Goal: Use online tool/utility: Utilize a website feature to perform a specific function

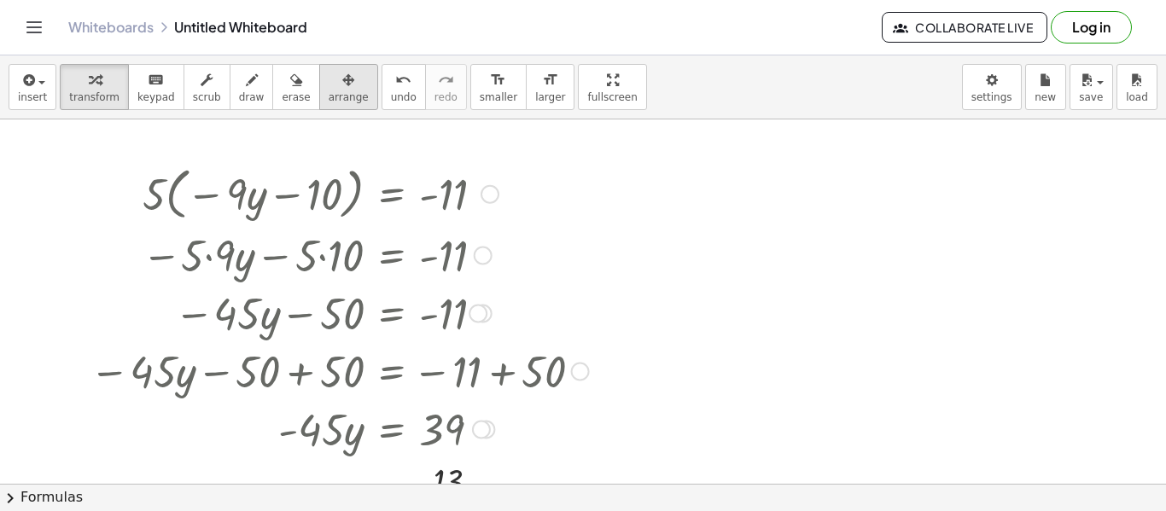
click at [329, 92] on span "arrange" at bounding box center [349, 97] width 40 height 12
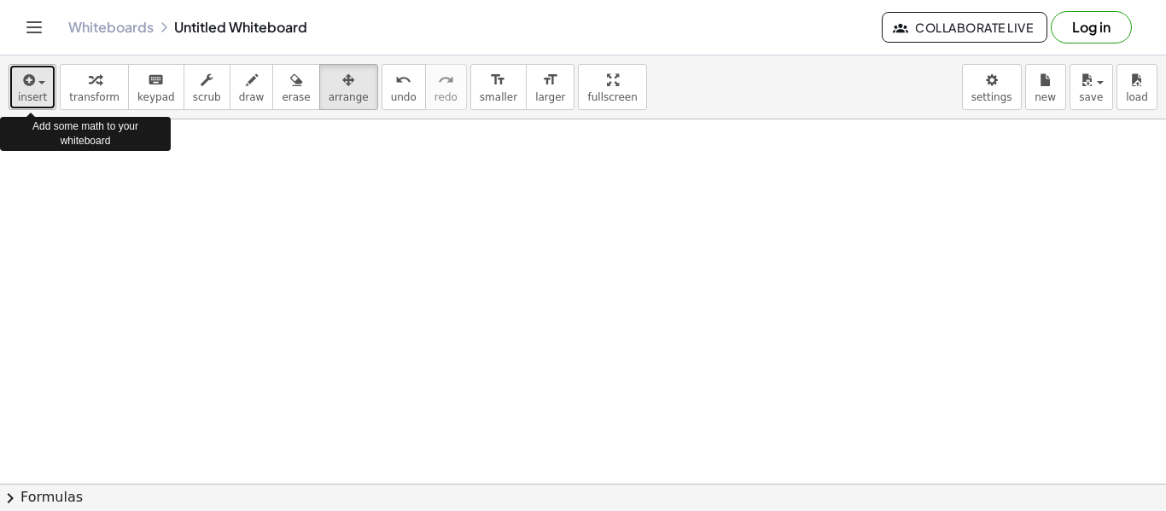
click at [36, 103] on button "insert" at bounding box center [33, 87] width 48 height 46
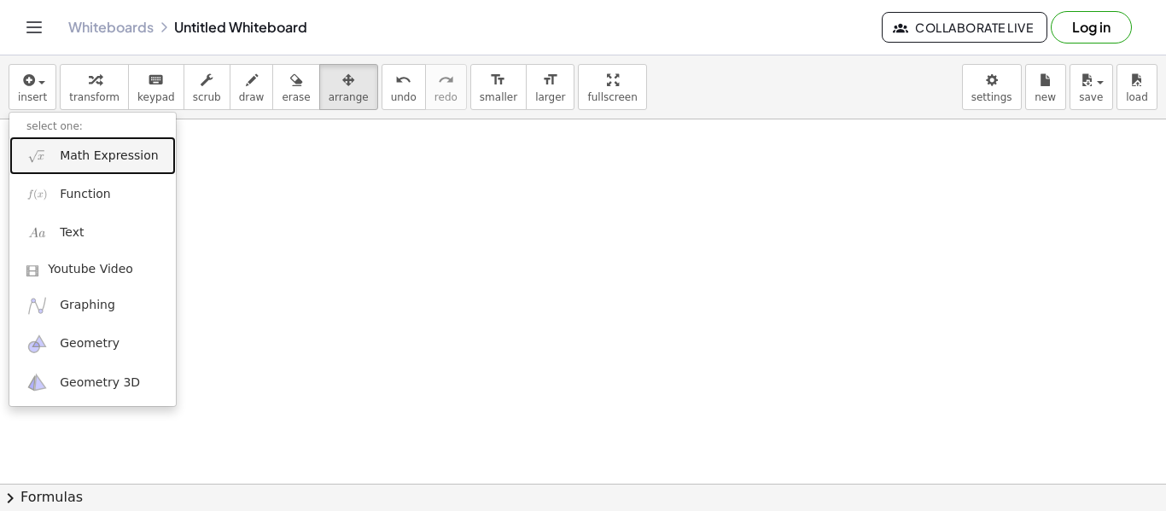
click at [98, 155] on span "Math Expression" at bounding box center [109, 156] width 98 height 17
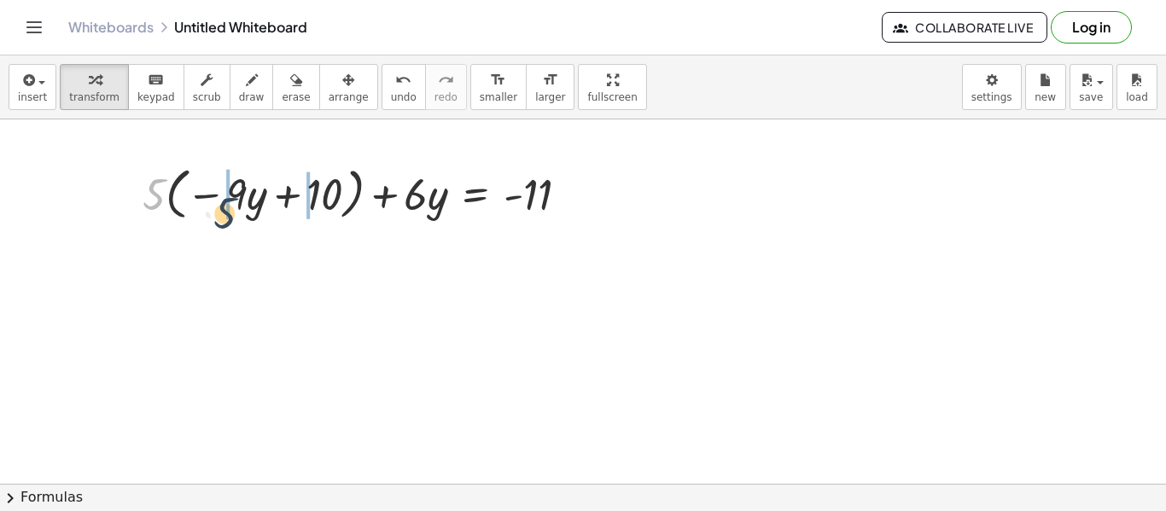
drag, startPoint x: 149, startPoint y: 191, endPoint x: 220, endPoint y: 210, distance: 73.3
click at [220, 210] on div at bounding box center [362, 192] width 457 height 65
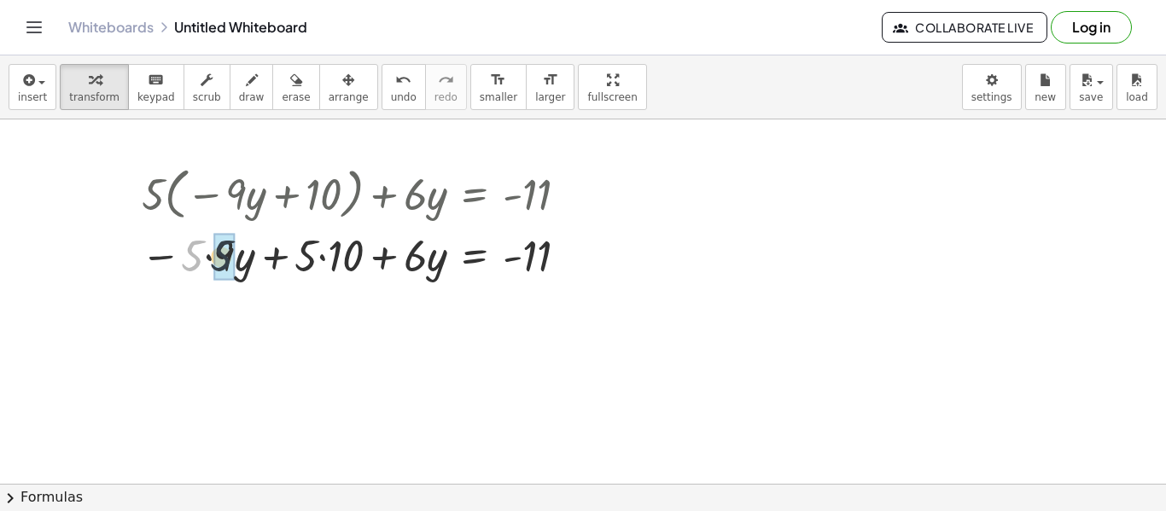
drag, startPoint x: 186, startPoint y: 271, endPoint x: 222, endPoint y: 271, distance: 35.9
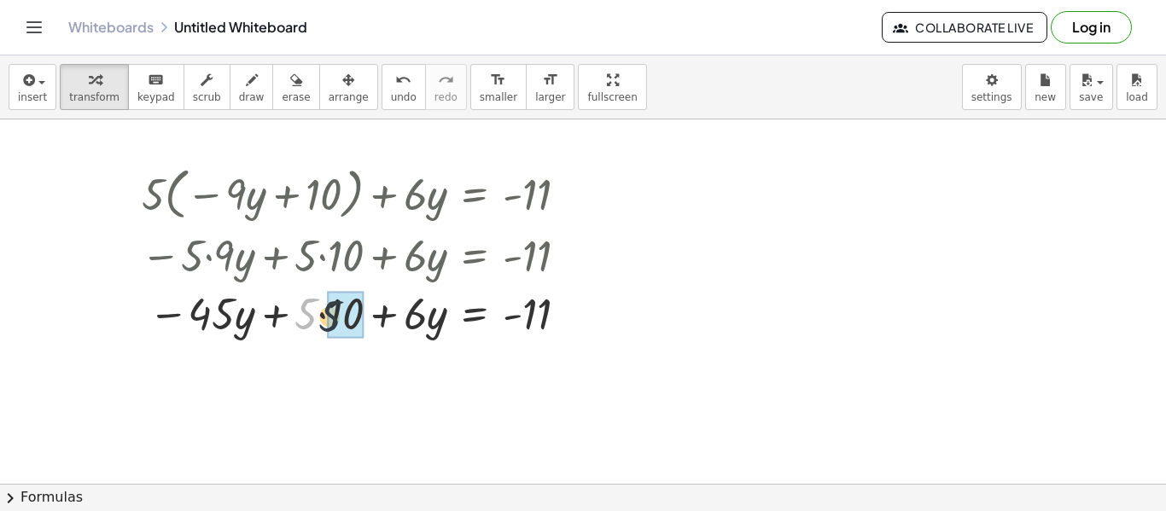
drag, startPoint x: 303, startPoint y: 315, endPoint x: 328, endPoint y: 318, distance: 25.0
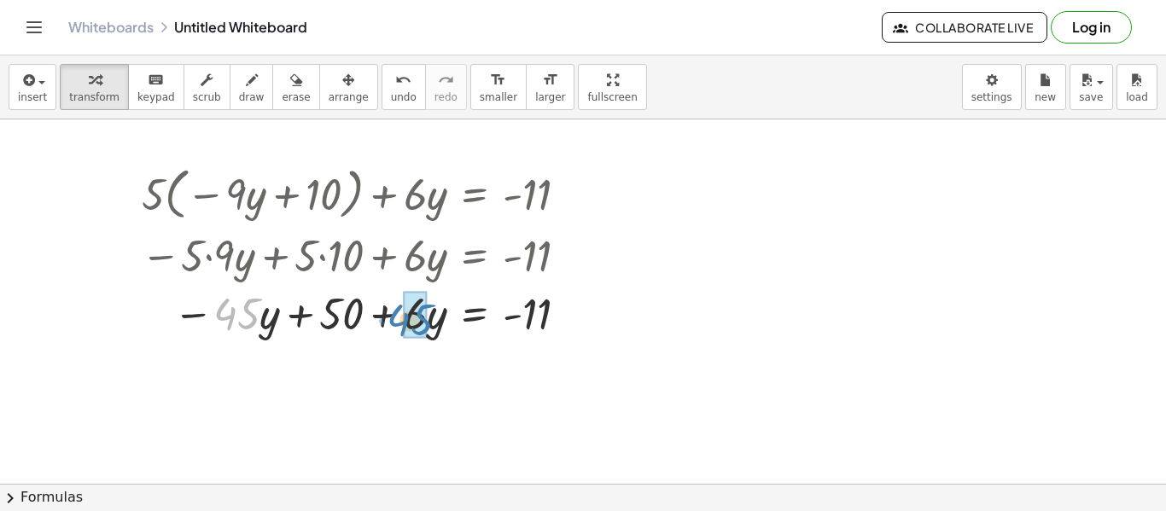
drag, startPoint x: 254, startPoint y: 325, endPoint x: 428, endPoint y: 332, distance: 174.3
click at [428, 332] on div at bounding box center [361, 312] width 458 height 58
drag, startPoint x: 239, startPoint y: 315, endPoint x: 430, endPoint y: 321, distance: 191.3
click at [430, 321] on div at bounding box center [361, 312] width 458 height 58
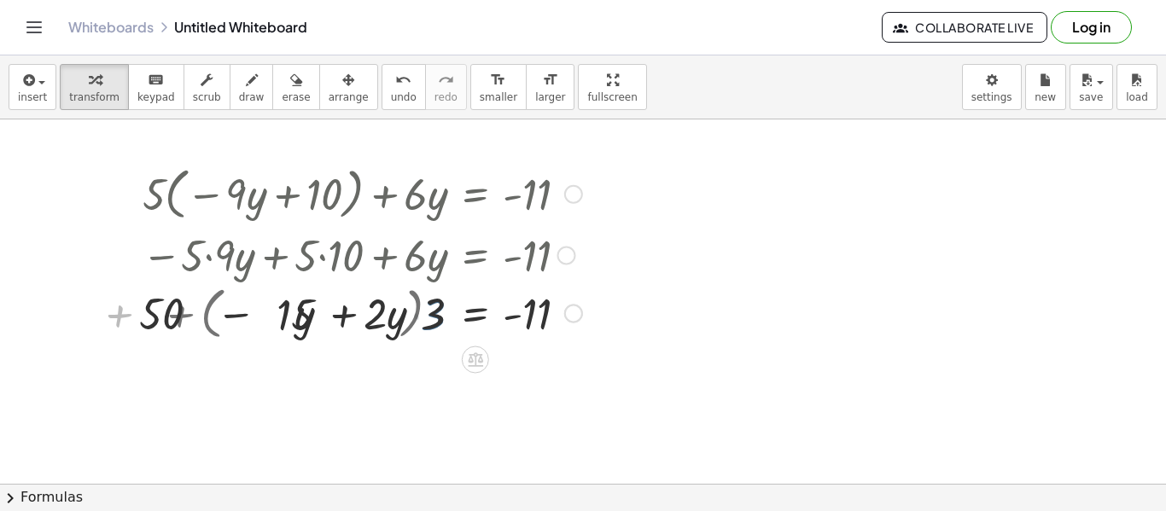
click at [436, 322] on div at bounding box center [349, 312] width 483 height 65
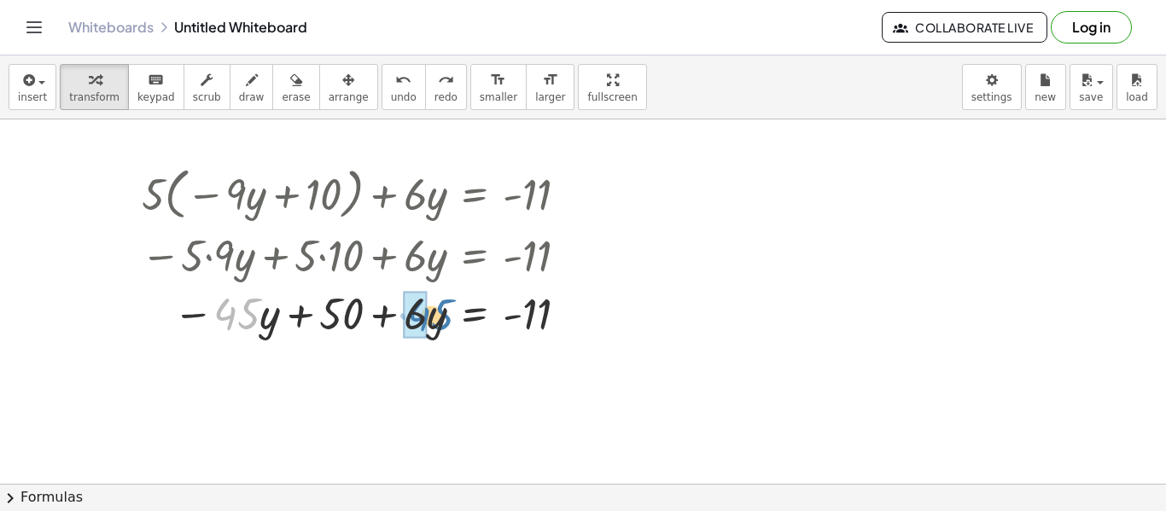
drag, startPoint x: 247, startPoint y: 319, endPoint x: 441, endPoint y: 321, distance: 194.6
click at [441, 321] on div at bounding box center [361, 312] width 458 height 58
drag, startPoint x: 246, startPoint y: 316, endPoint x: 444, endPoint y: 326, distance: 198.3
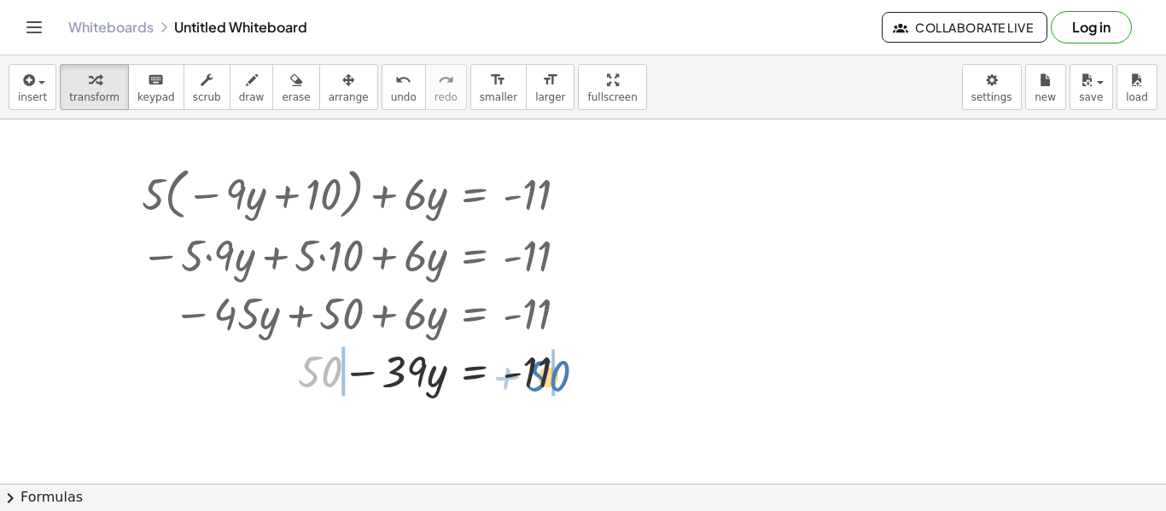
drag, startPoint x: 313, startPoint y: 376, endPoint x: 543, endPoint y: 381, distance: 229.7
click at [543, 381] on div at bounding box center [361, 370] width 458 height 58
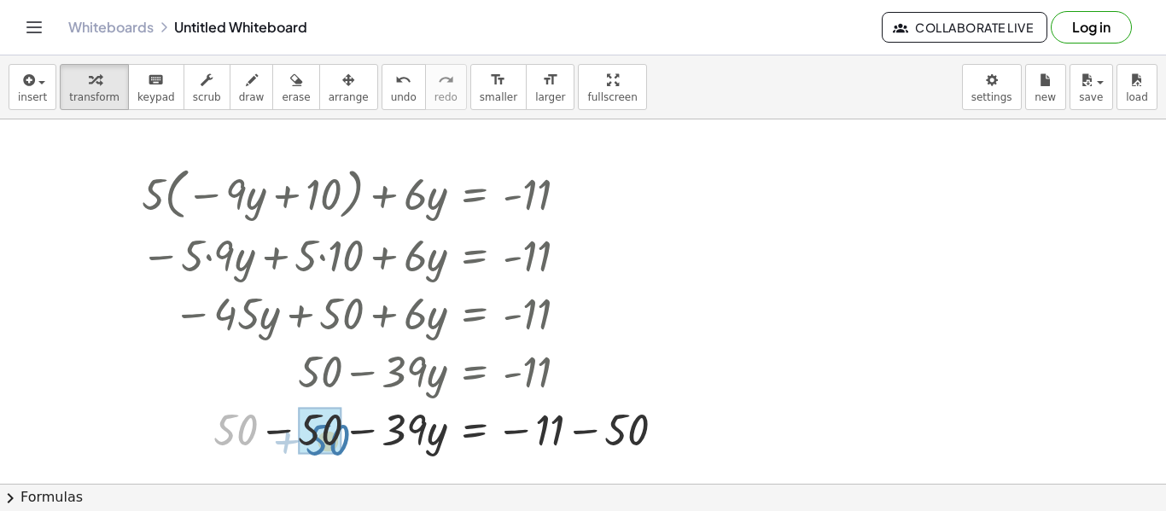
drag, startPoint x: 224, startPoint y: 430, endPoint x: 317, endPoint y: 441, distance: 93.7
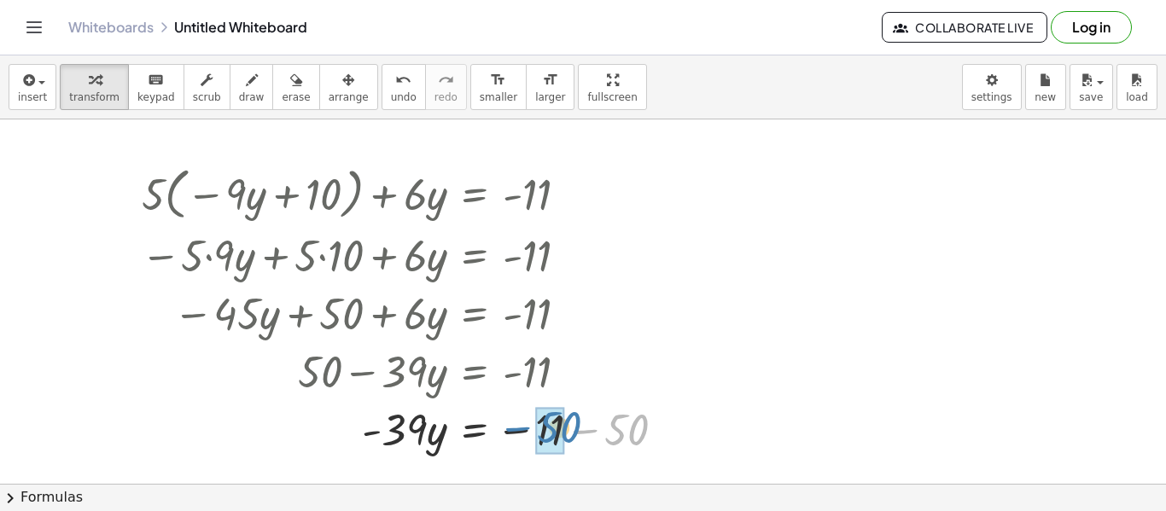
drag, startPoint x: 639, startPoint y: 443, endPoint x: 572, endPoint y: 440, distance: 67.5
click at [572, 440] on div at bounding box center [409, 429] width 555 height 58
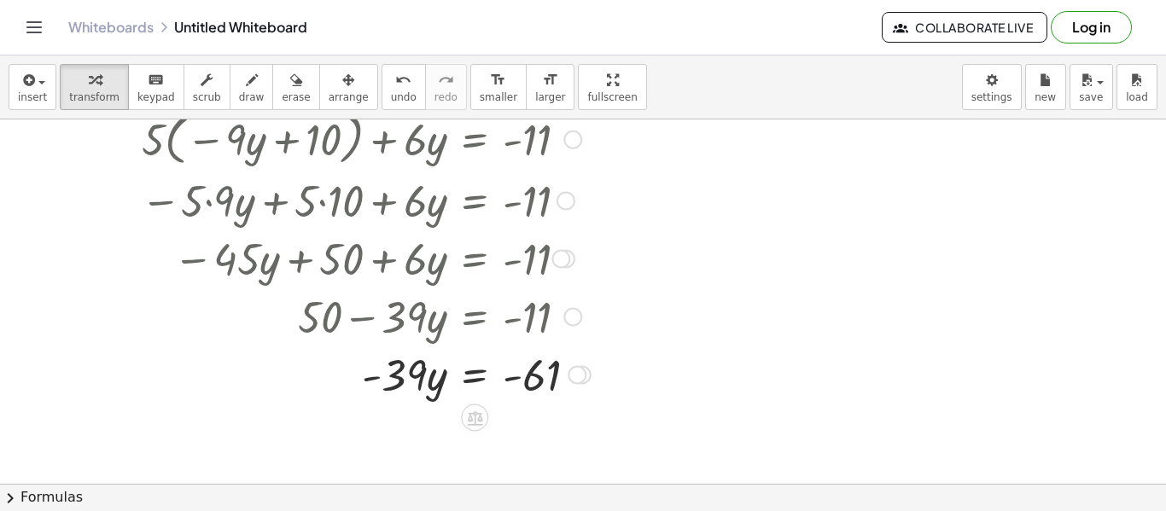
scroll to position [102, 0]
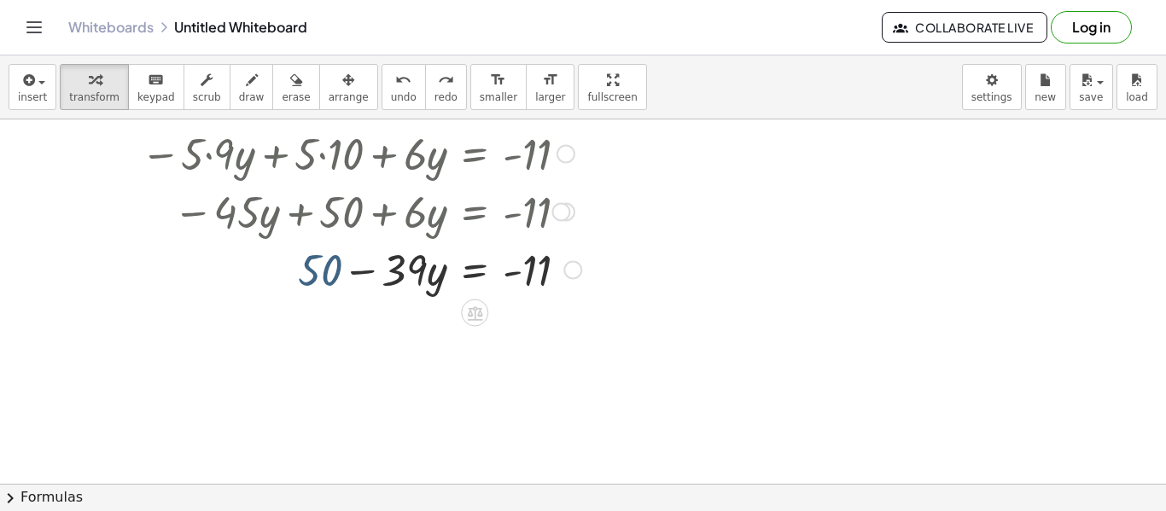
click at [319, 277] on div at bounding box center [361, 269] width 458 height 58
drag, startPoint x: 319, startPoint y: 277, endPoint x: 534, endPoint y: 283, distance: 214.3
click at [534, 283] on div at bounding box center [361, 269] width 458 height 58
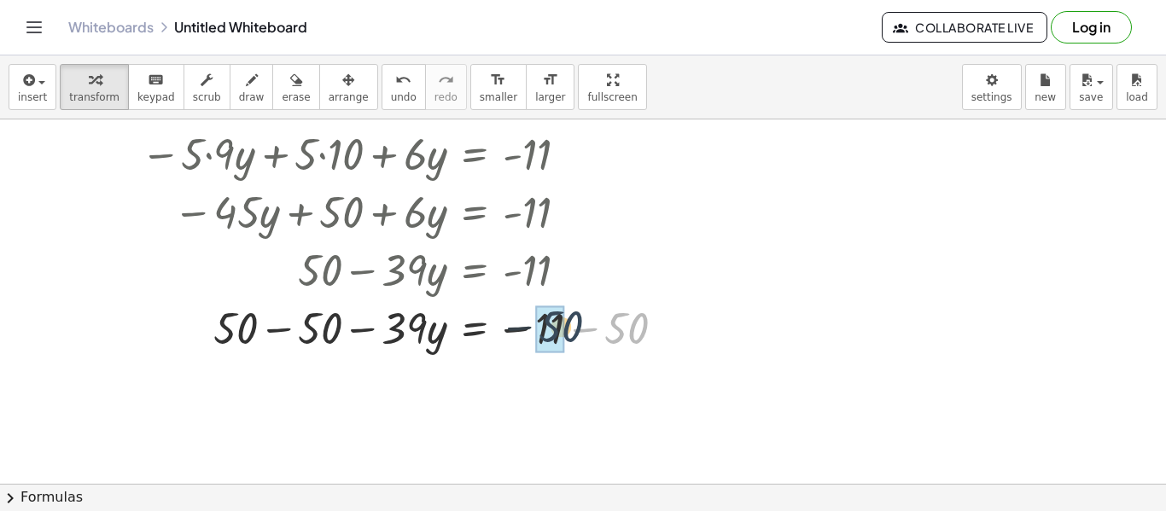
drag, startPoint x: 623, startPoint y: 334, endPoint x: 548, endPoint y: 332, distance: 75.1
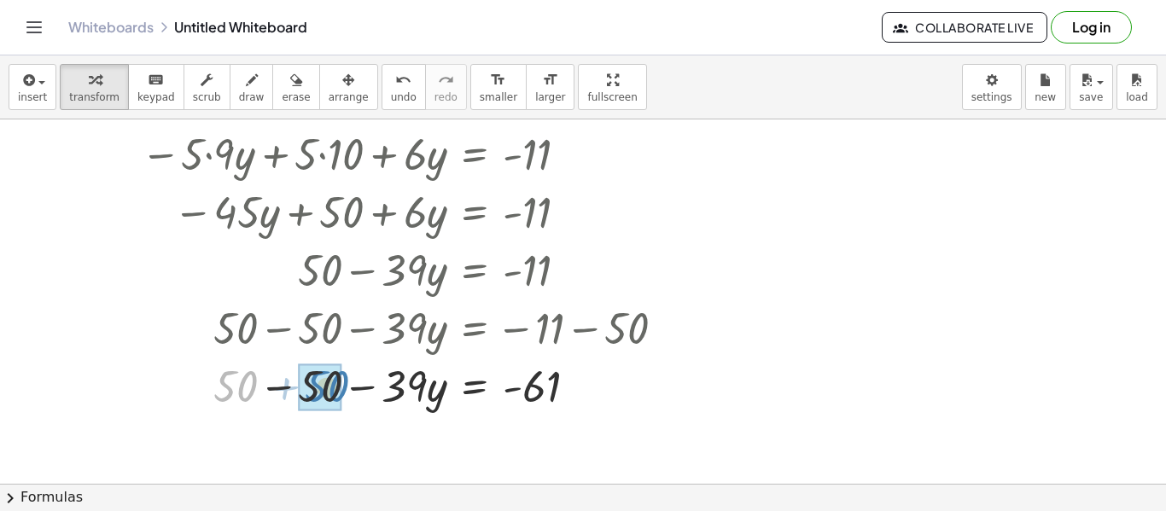
drag, startPoint x: 220, startPoint y: 398, endPoint x: 310, endPoint y: 399, distance: 89.6
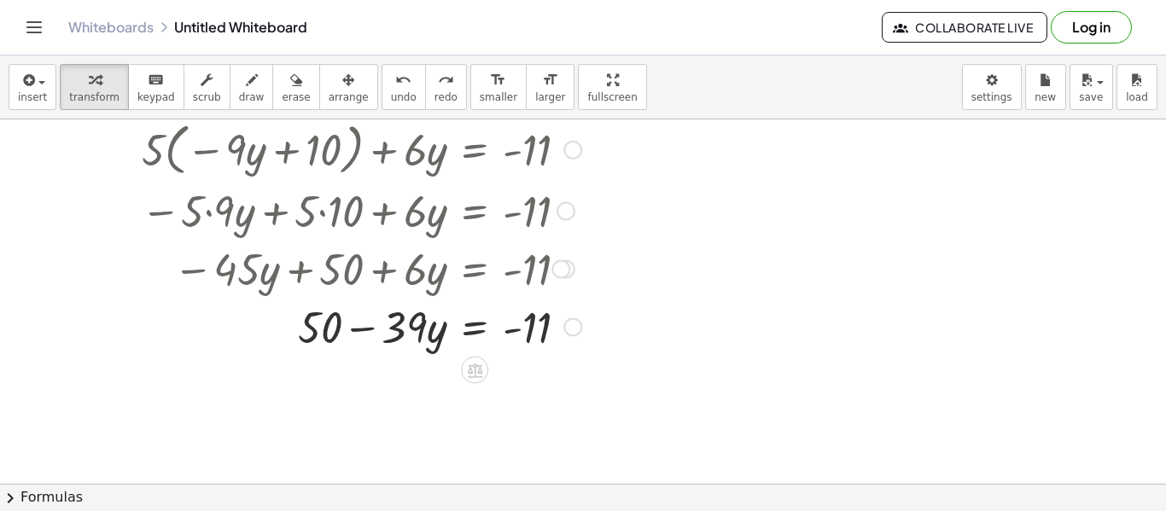
scroll to position [0, 0]
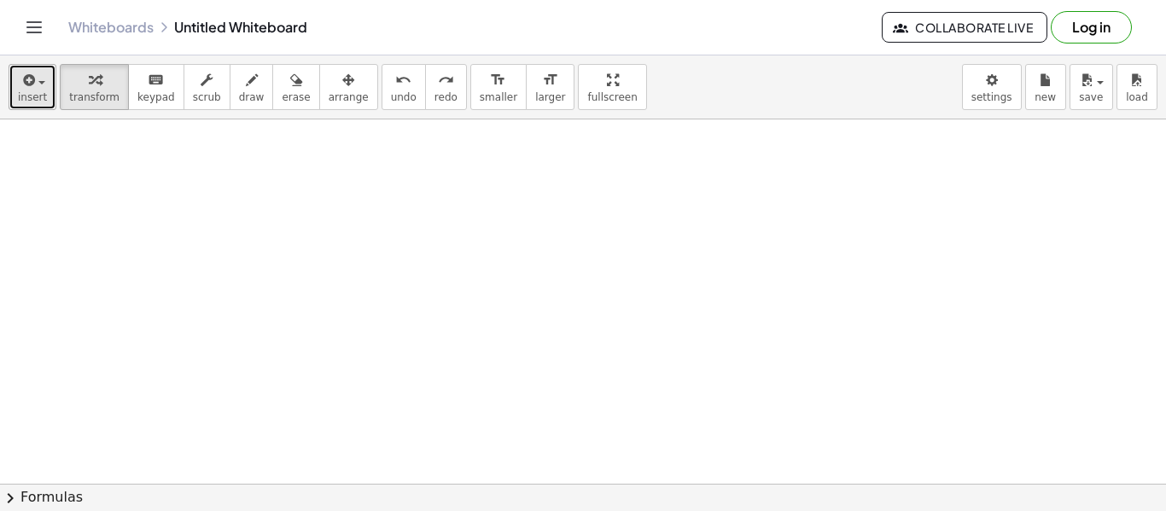
click at [16, 86] on button "insert" at bounding box center [33, 87] width 48 height 46
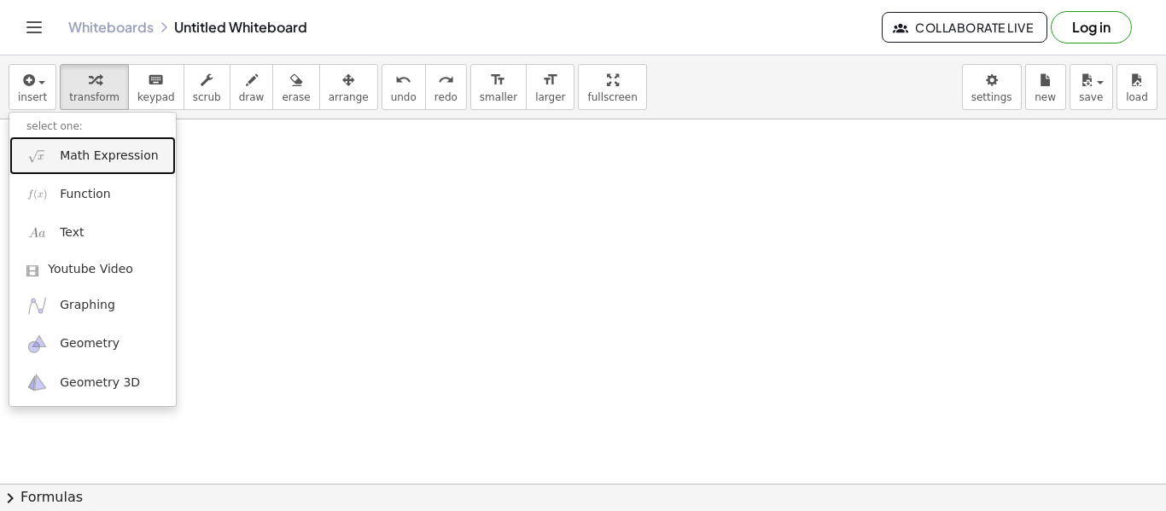
click at [94, 161] on span "Math Expression" at bounding box center [109, 156] width 98 height 17
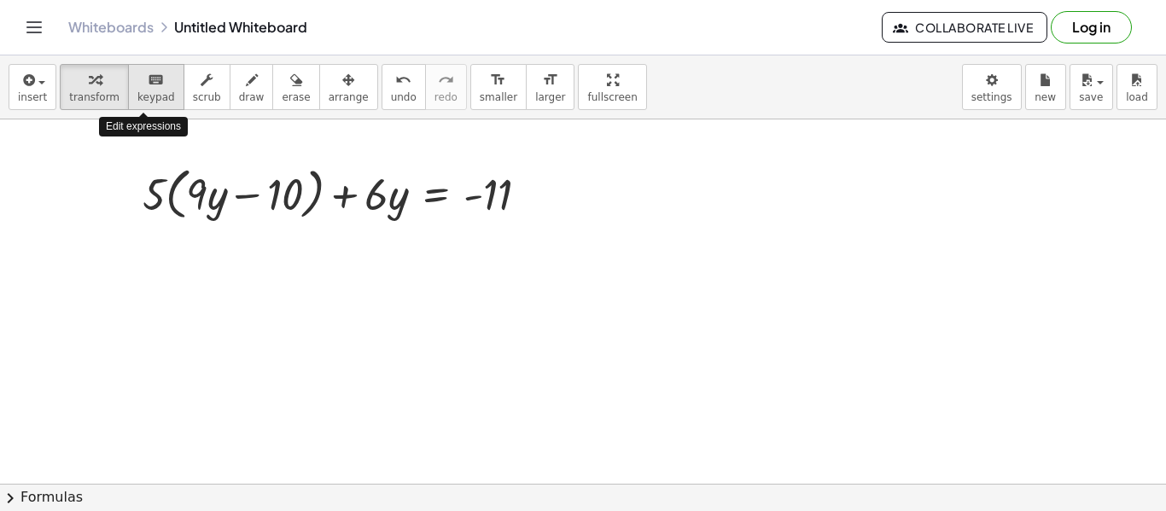
click at [154, 102] on span "keypad" at bounding box center [156, 97] width 38 height 12
click at [185, 190] on div at bounding box center [342, 192] width 417 height 65
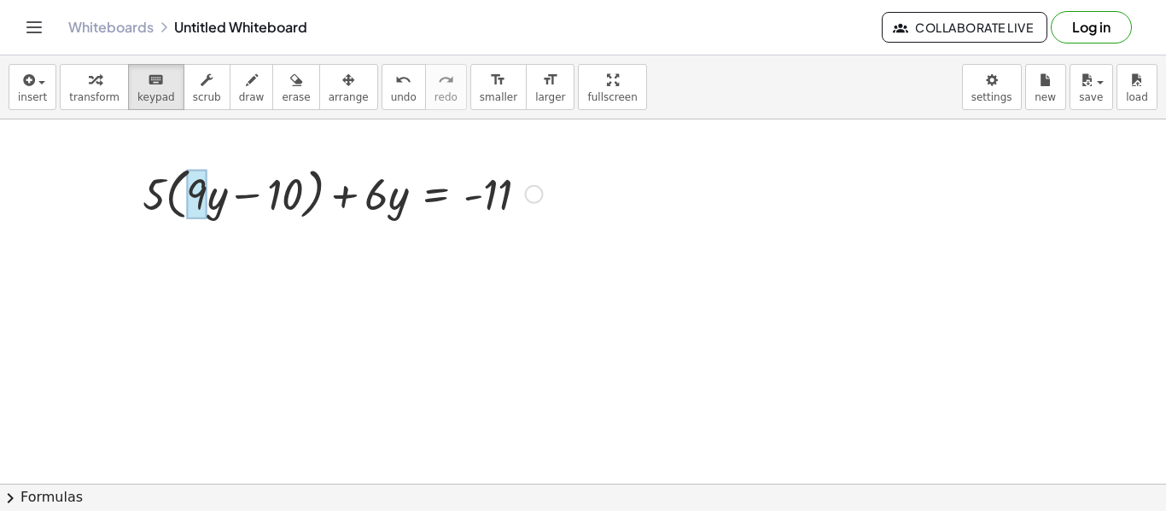
click at [201, 203] on div at bounding box center [196, 195] width 20 height 50
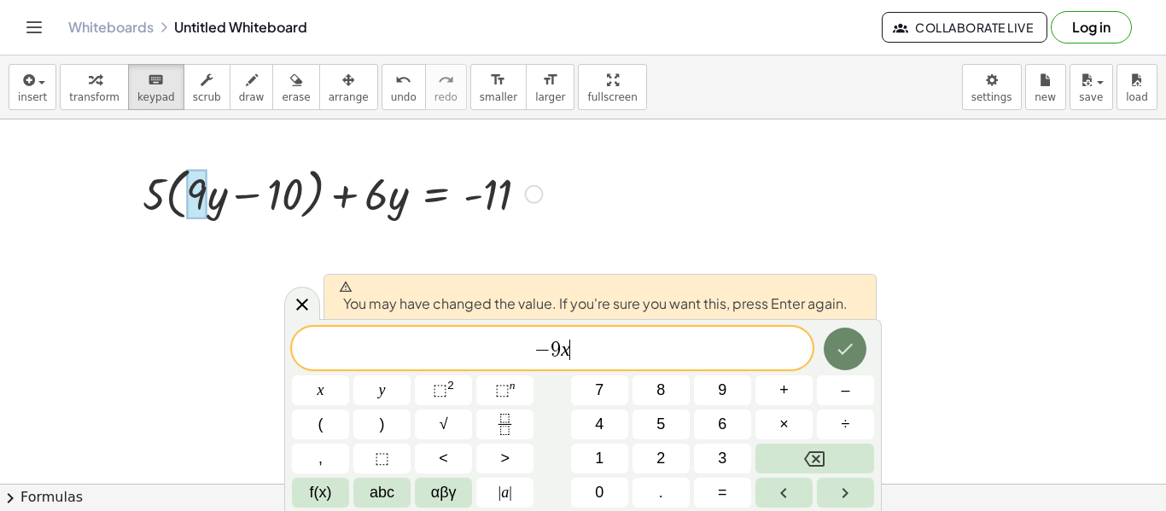
click at [848, 340] on icon "Done" at bounding box center [845, 349] width 20 height 20
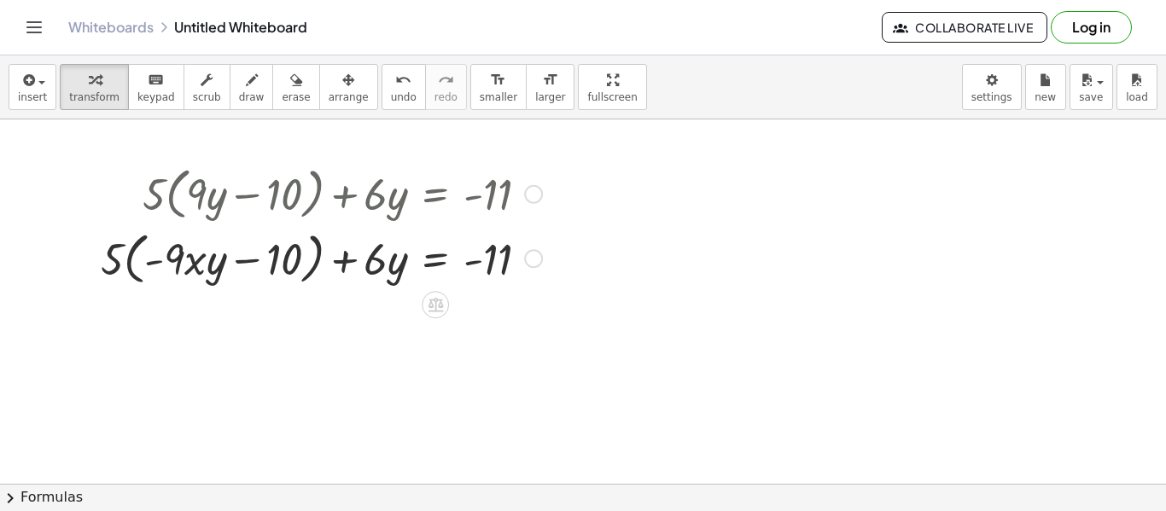
click at [203, 257] on div at bounding box center [321, 257] width 458 height 65
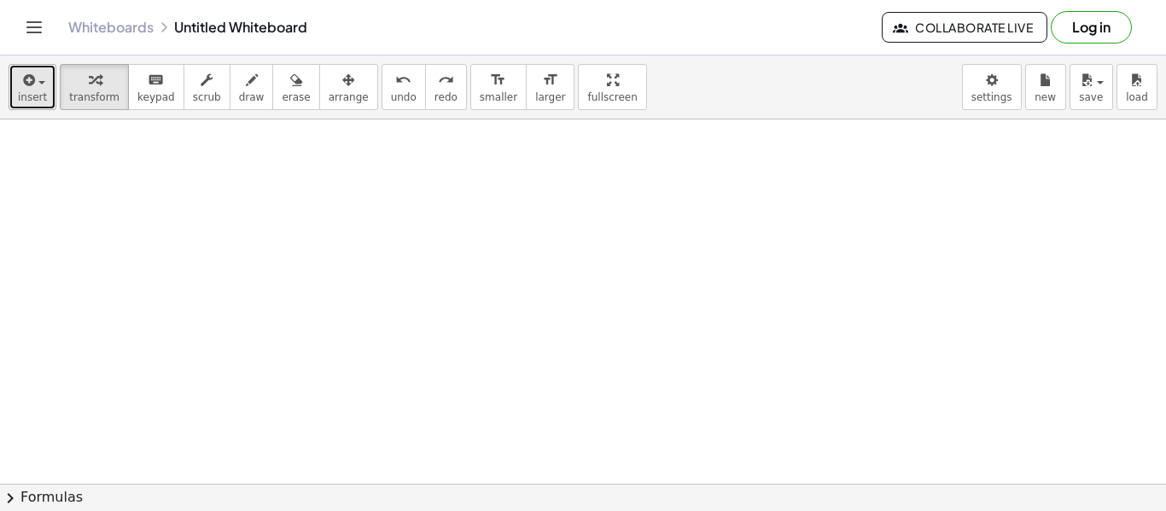
click at [46, 96] on button "insert" at bounding box center [33, 87] width 48 height 46
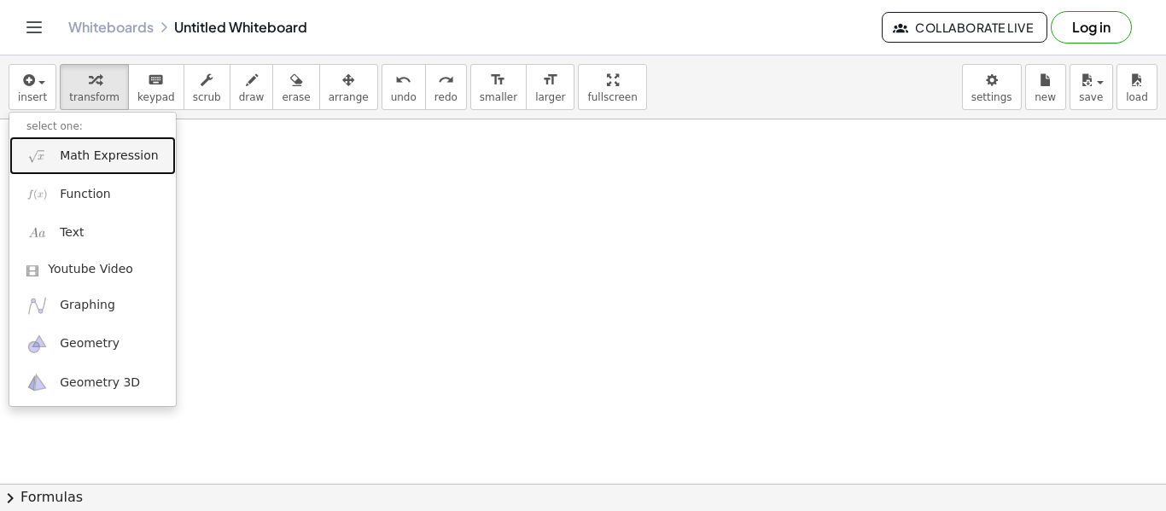
click at [88, 154] on span "Math Expression" at bounding box center [109, 156] width 98 height 17
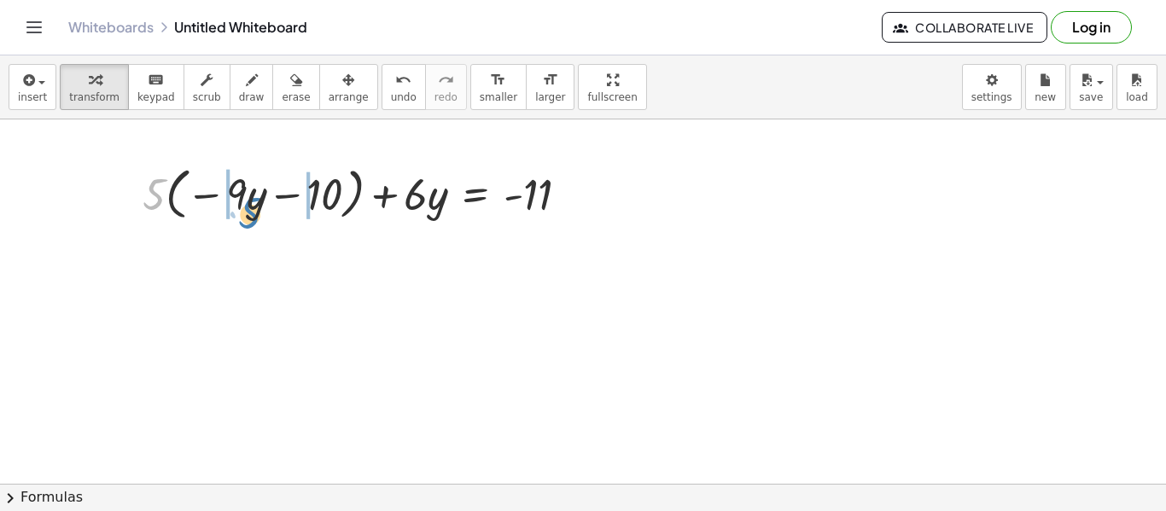
drag, startPoint x: 148, startPoint y: 202, endPoint x: 241, endPoint y: 220, distance: 94.8
click at [241, 220] on div at bounding box center [362, 192] width 457 height 65
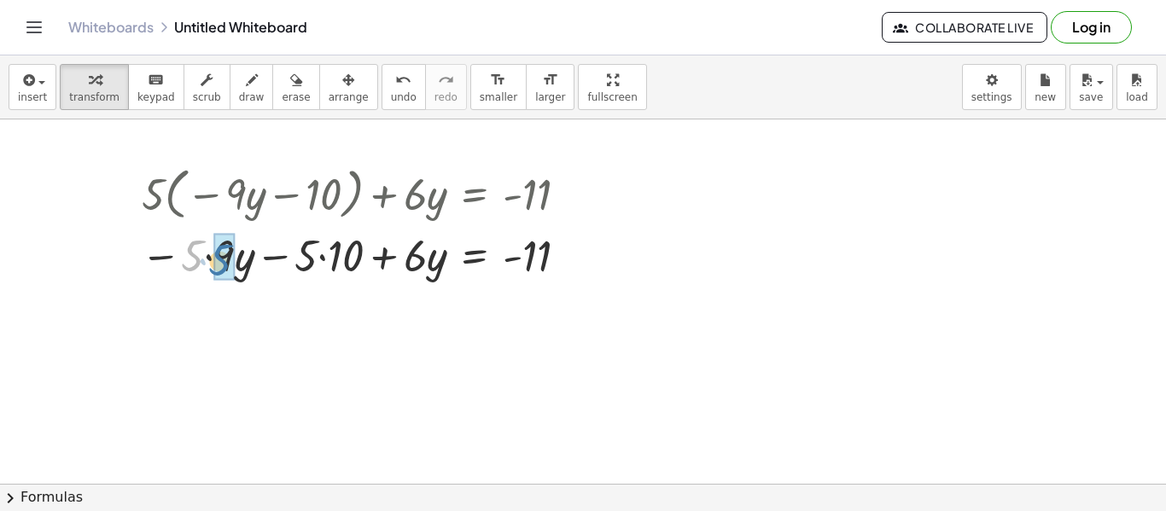
drag, startPoint x: 189, startPoint y: 258, endPoint x: 216, endPoint y: 263, distance: 27.8
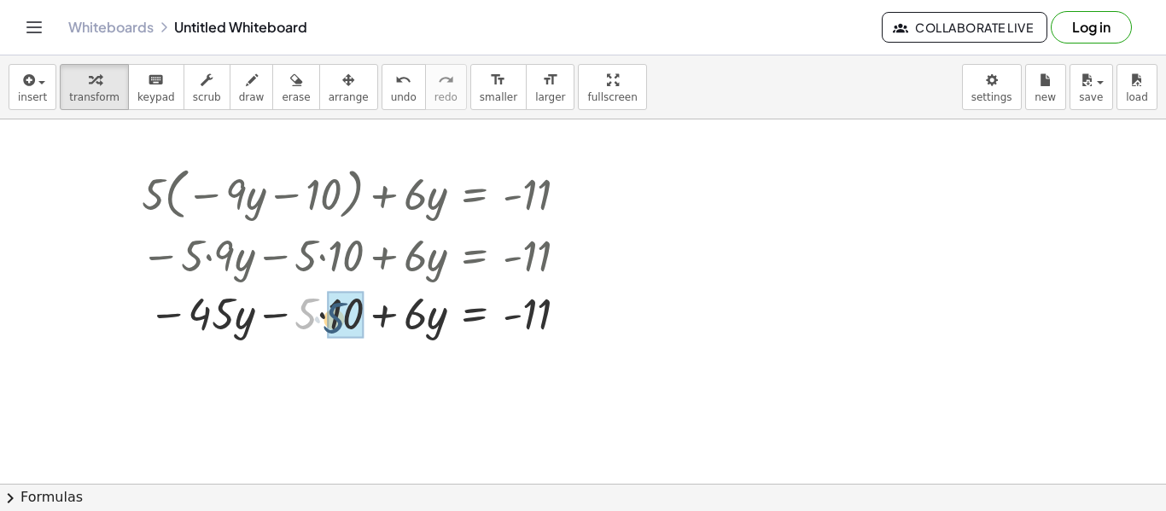
drag, startPoint x: 295, startPoint y: 320, endPoint x: 327, endPoint y: 325, distance: 32.0
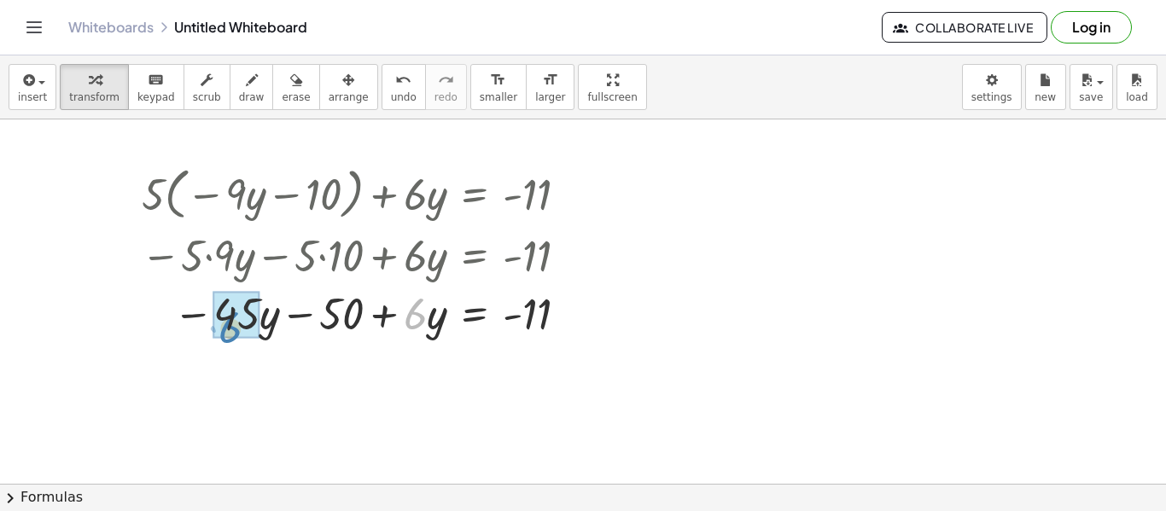
drag, startPoint x: 409, startPoint y: 318, endPoint x: 225, endPoint y: 332, distance: 185.0
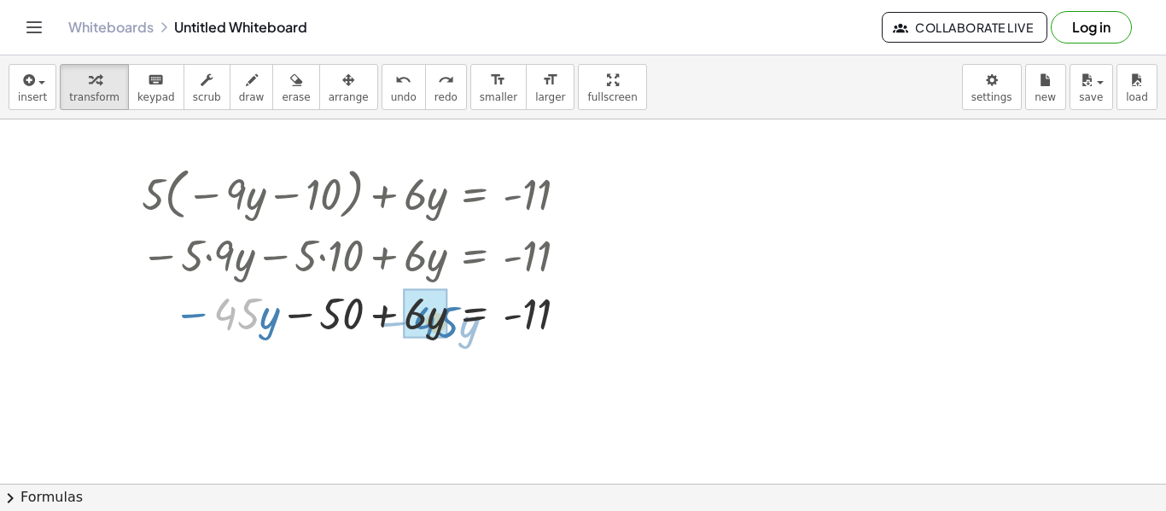
drag, startPoint x: 241, startPoint y: 324, endPoint x: 442, endPoint y: 334, distance: 201.7
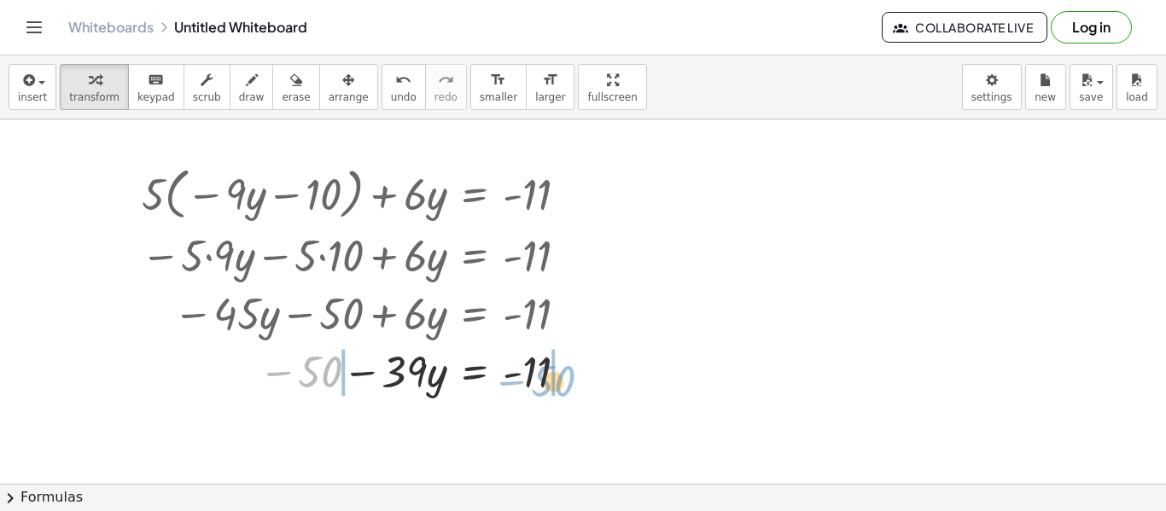
drag, startPoint x: 325, startPoint y: 376, endPoint x: 559, endPoint y: 386, distance: 234.1
click at [559, 386] on div at bounding box center [361, 370] width 458 height 58
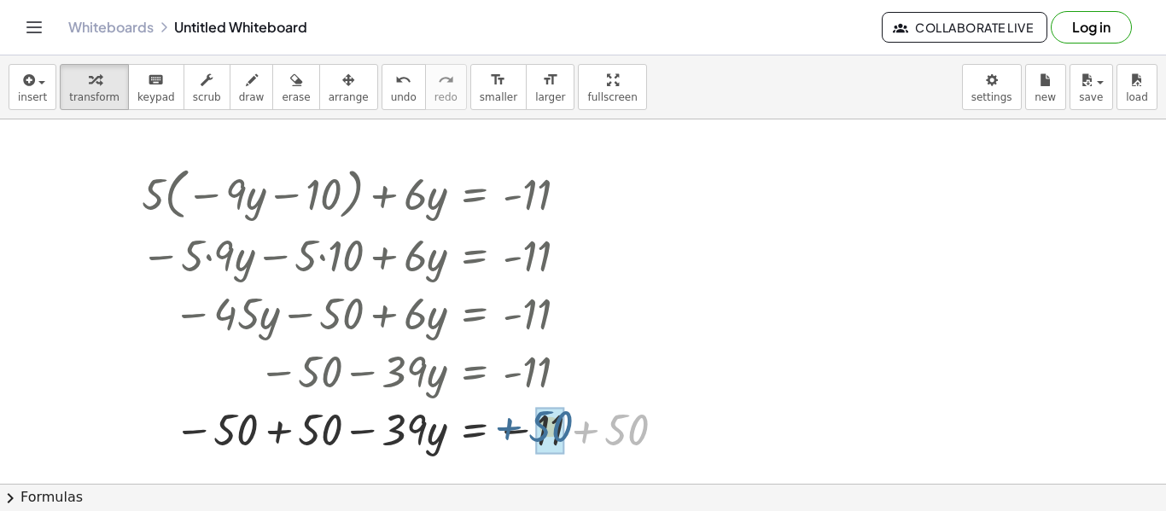
drag, startPoint x: 624, startPoint y: 427, endPoint x: 547, endPoint y: 423, distance: 76.9
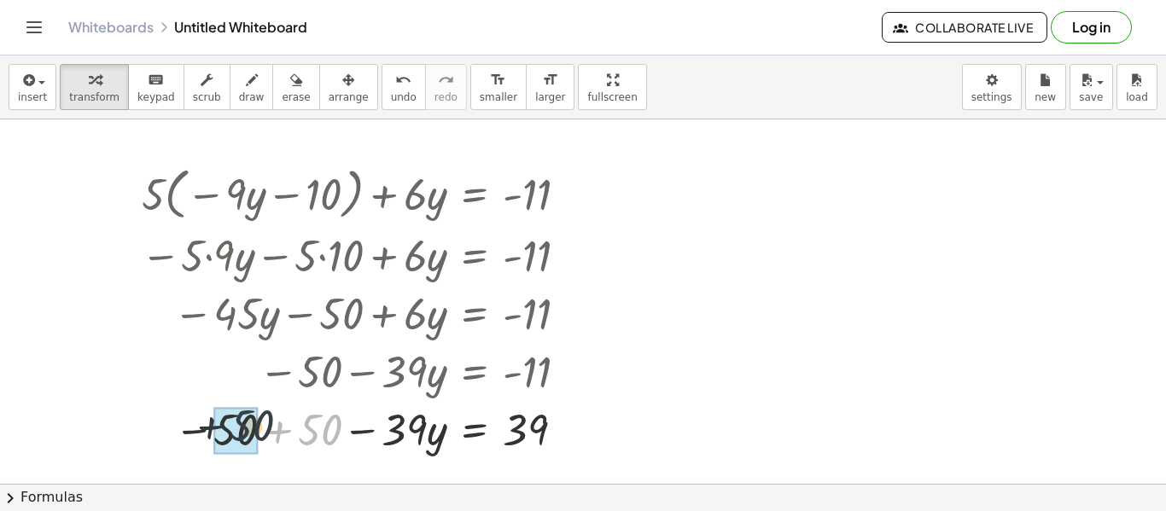
drag, startPoint x: 329, startPoint y: 429, endPoint x: 255, endPoint y: 425, distance: 73.5
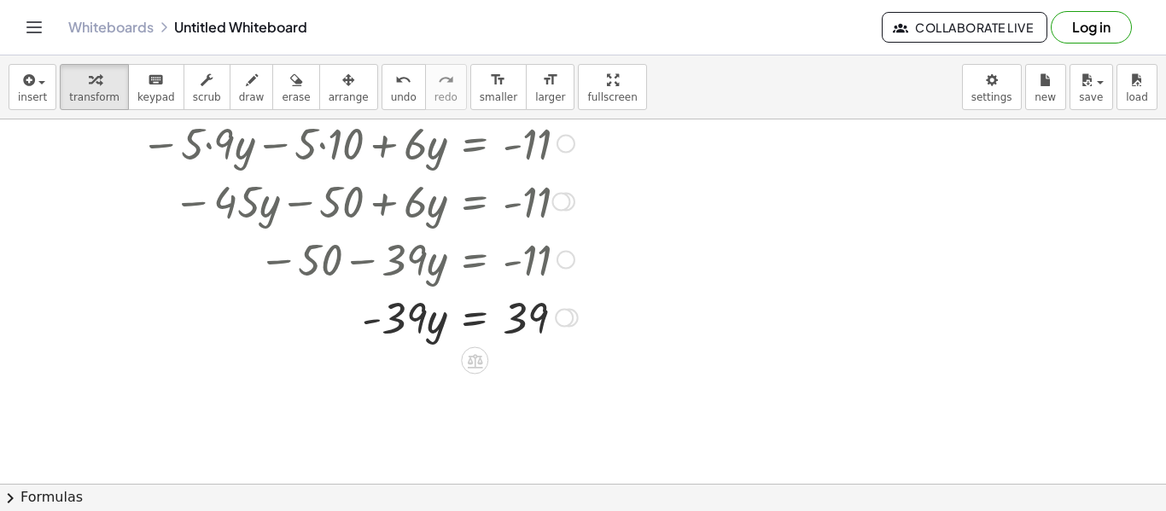
scroll to position [116, 0]
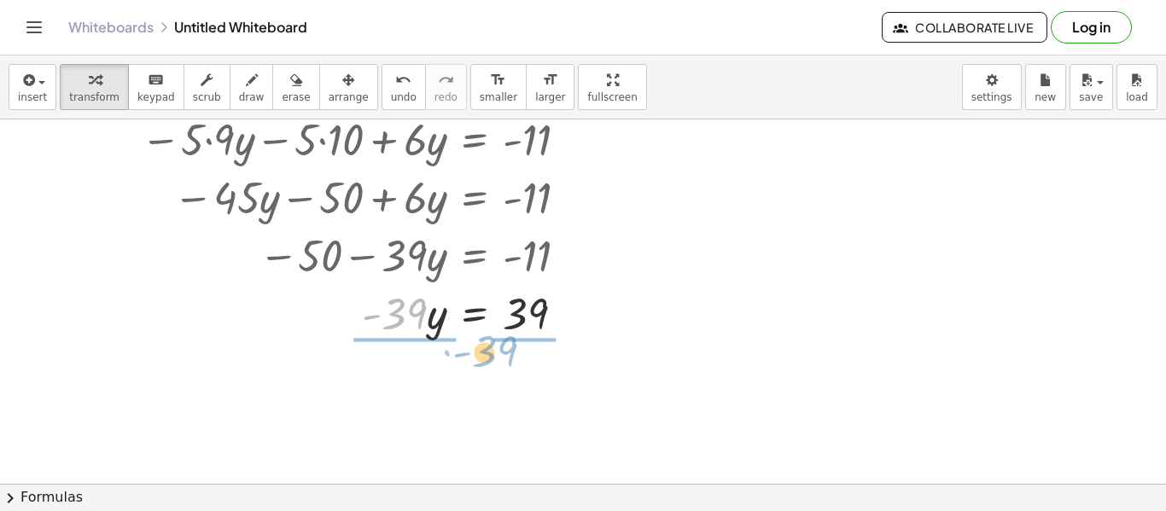
drag, startPoint x: 417, startPoint y: 319, endPoint x: 510, endPoint y: 358, distance: 99.9
click at [510, 358] on div "+ · 5 · ( − · 9 · y − 10 ) + · 6 · y = - 11 − · 5 · 9 · y − · 5 · 10 + · 6 · y …" at bounding box center [583, 367] width 1166 height 729
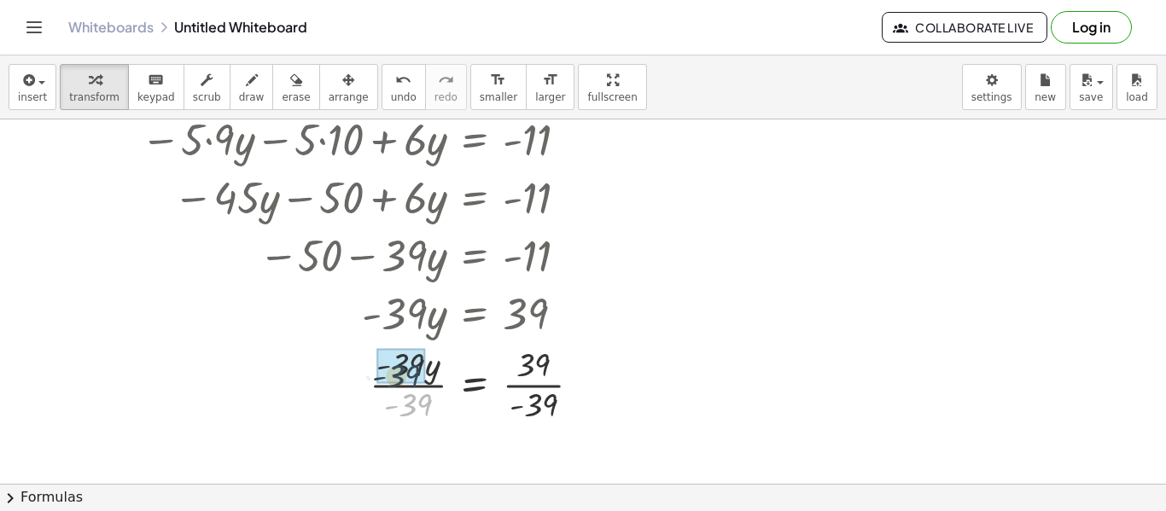
drag, startPoint x: 413, startPoint y: 413, endPoint x: 401, endPoint y: 383, distance: 32.2
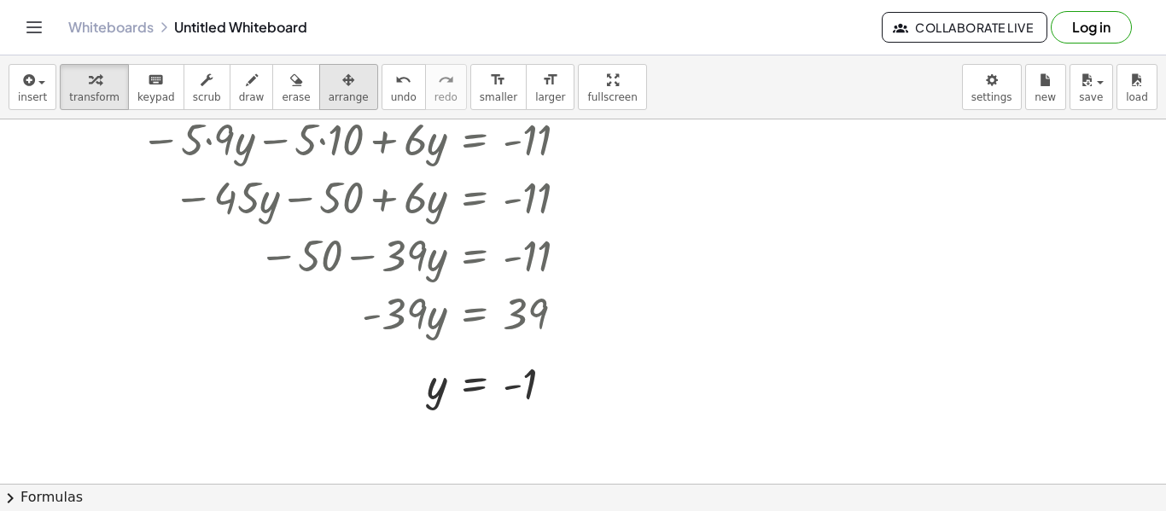
click at [329, 101] on span "arrange" at bounding box center [349, 97] width 40 height 12
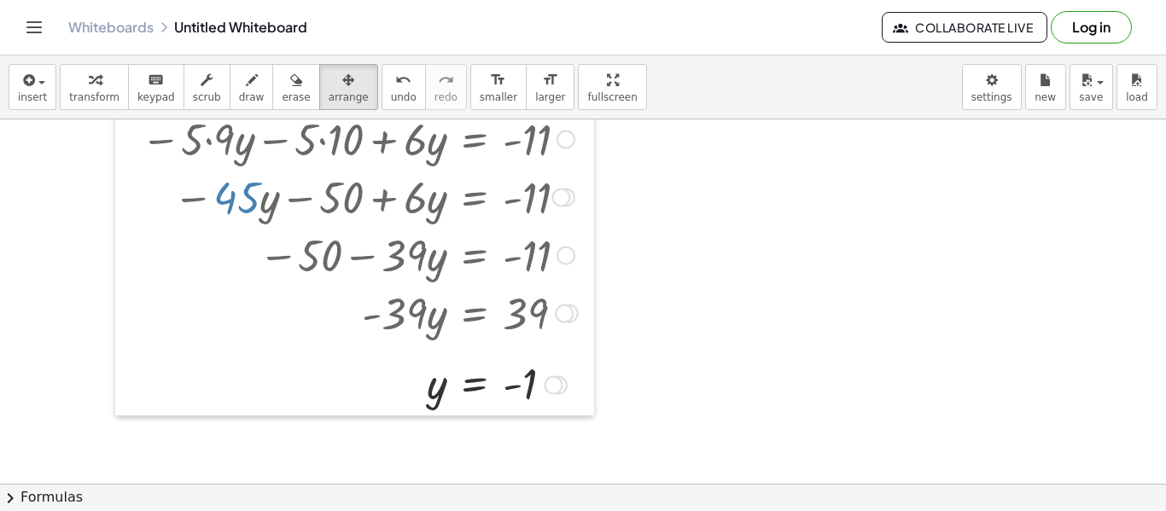
scroll to position [6, 0]
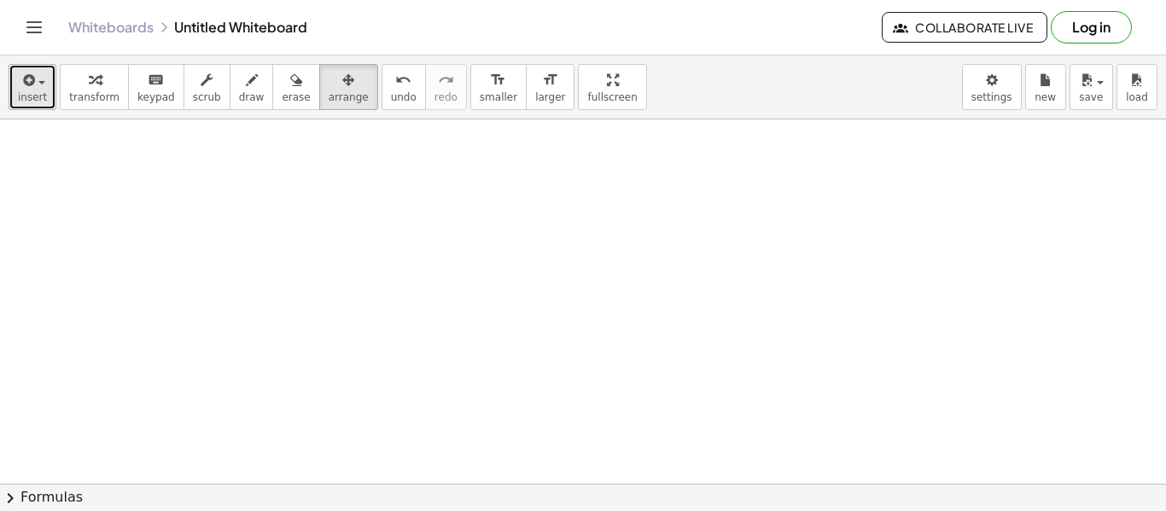
click at [49, 81] on button "insert" at bounding box center [33, 87] width 48 height 46
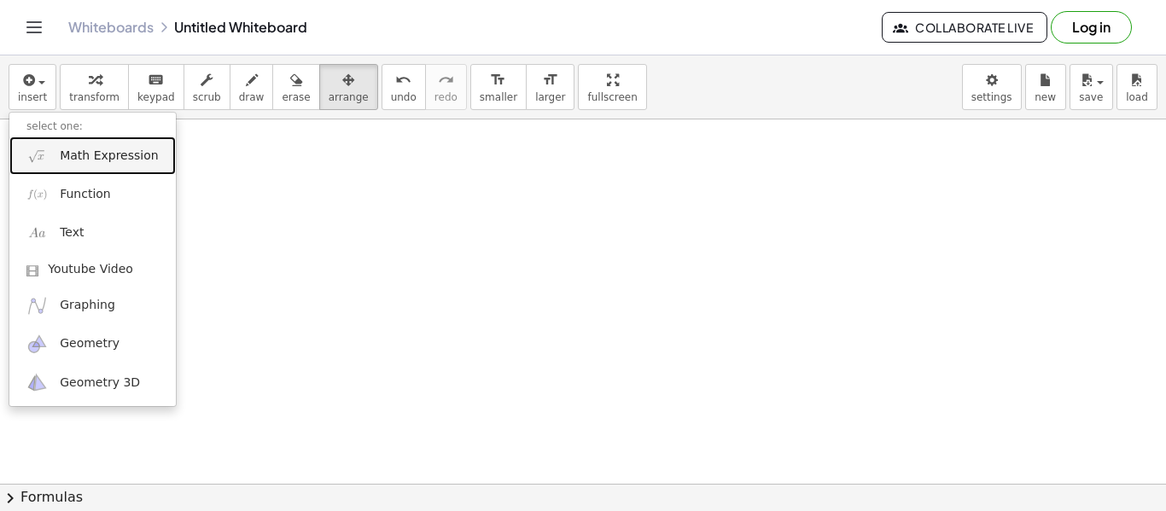
click at [125, 158] on span "Math Expression" at bounding box center [109, 156] width 98 height 17
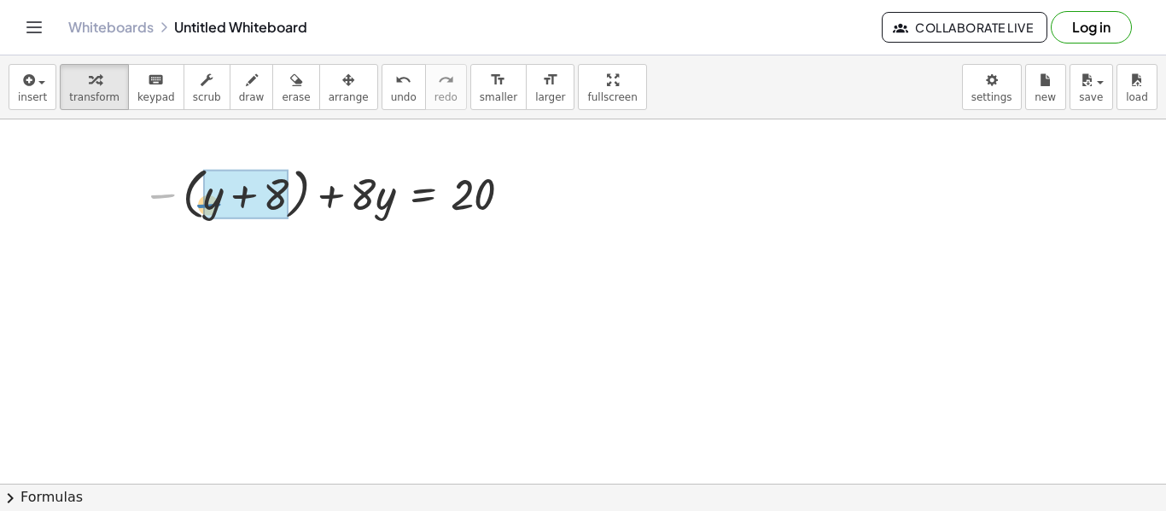
drag, startPoint x: 167, startPoint y: 195, endPoint x: 213, endPoint y: 205, distance: 47.0
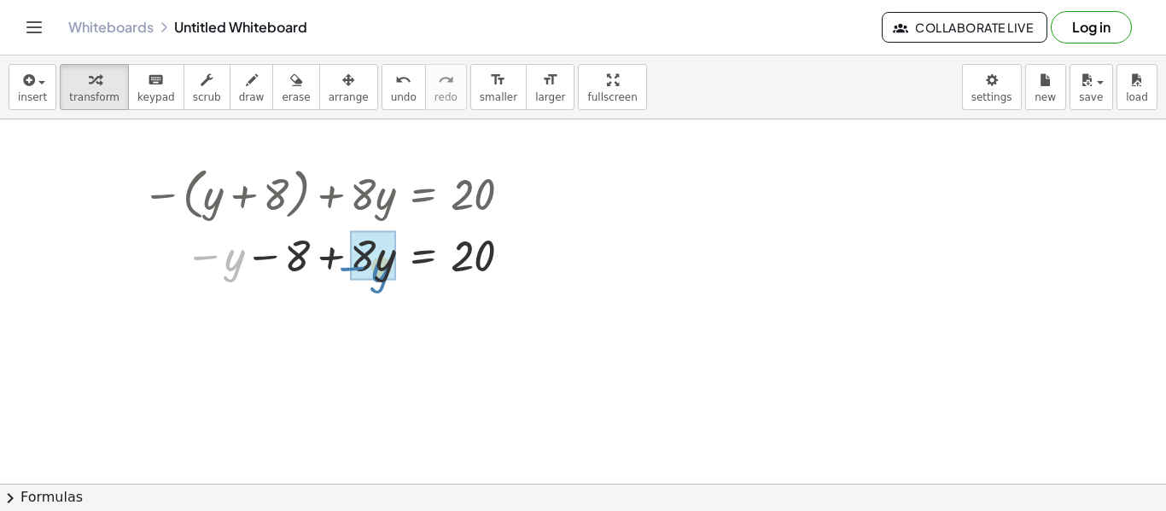
drag, startPoint x: 236, startPoint y: 263, endPoint x: 387, endPoint y: 274, distance: 150.6
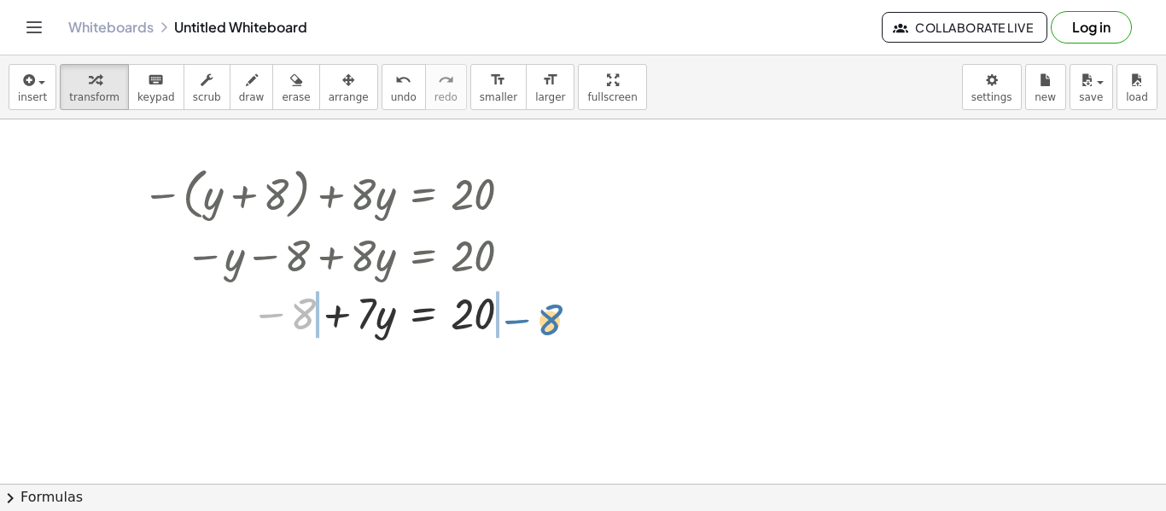
drag, startPoint x: 300, startPoint y: 310, endPoint x: 543, endPoint y: 316, distance: 242.5
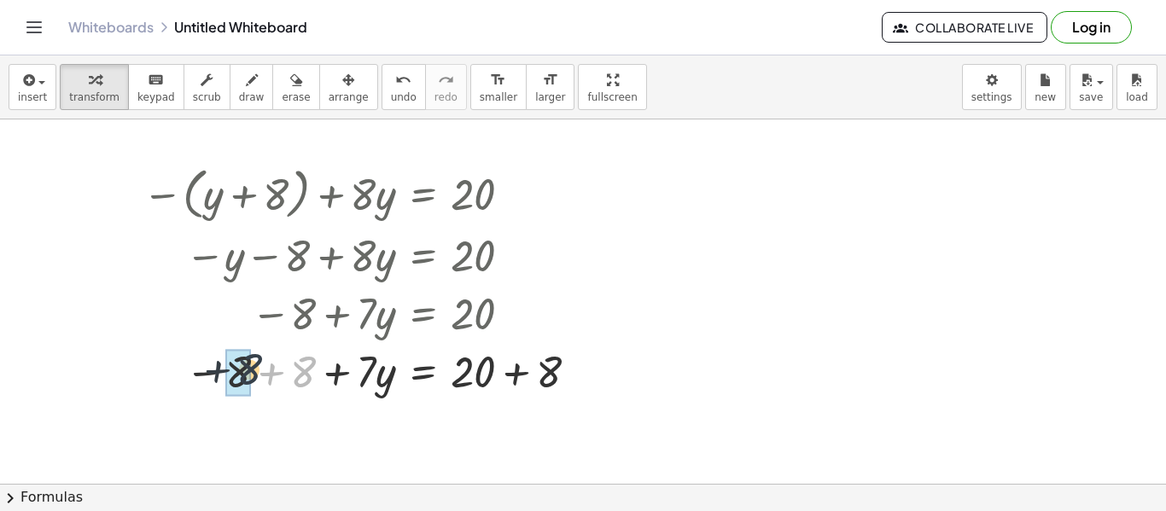
drag, startPoint x: 307, startPoint y: 370, endPoint x: 253, endPoint y: 368, distance: 54.7
click at [253, 368] on div at bounding box center [363, 370] width 458 height 58
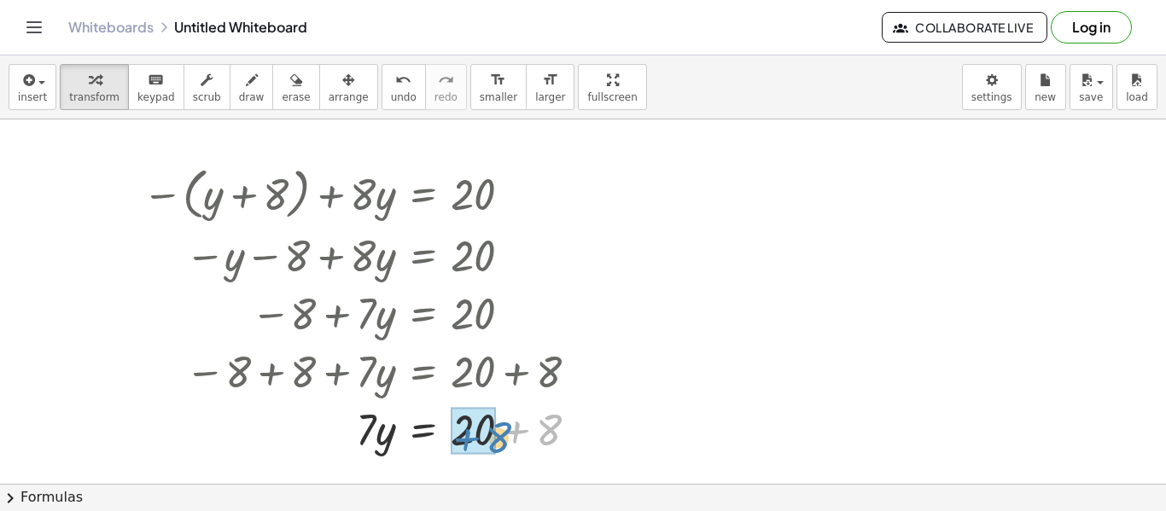
drag, startPoint x: 543, startPoint y: 423, endPoint x: 481, endPoint y: 428, distance: 61.6
drag, startPoint x: 378, startPoint y: 437, endPoint x: 439, endPoint y: 452, distance: 62.3
click at [439, 452] on div at bounding box center [363, 429] width 458 height 58
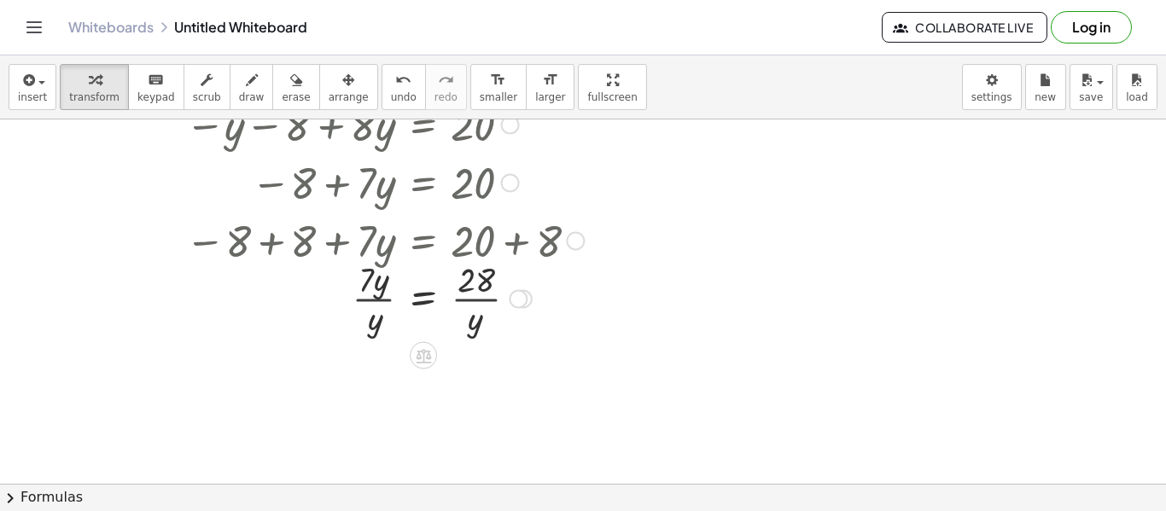
scroll to position [188, 0]
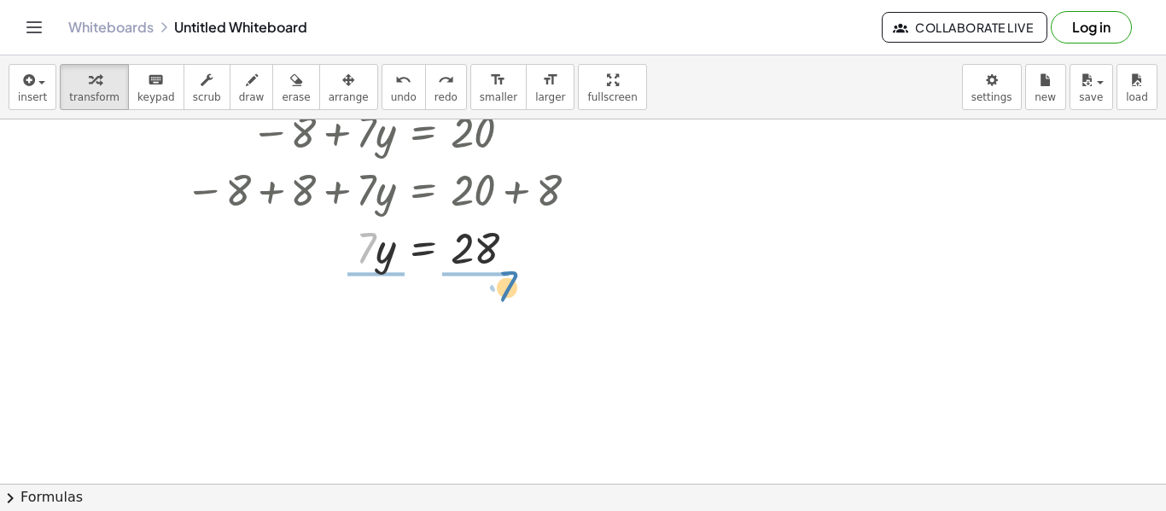
drag, startPoint x: 370, startPoint y: 255, endPoint x: 510, endPoint y: 295, distance: 146.2
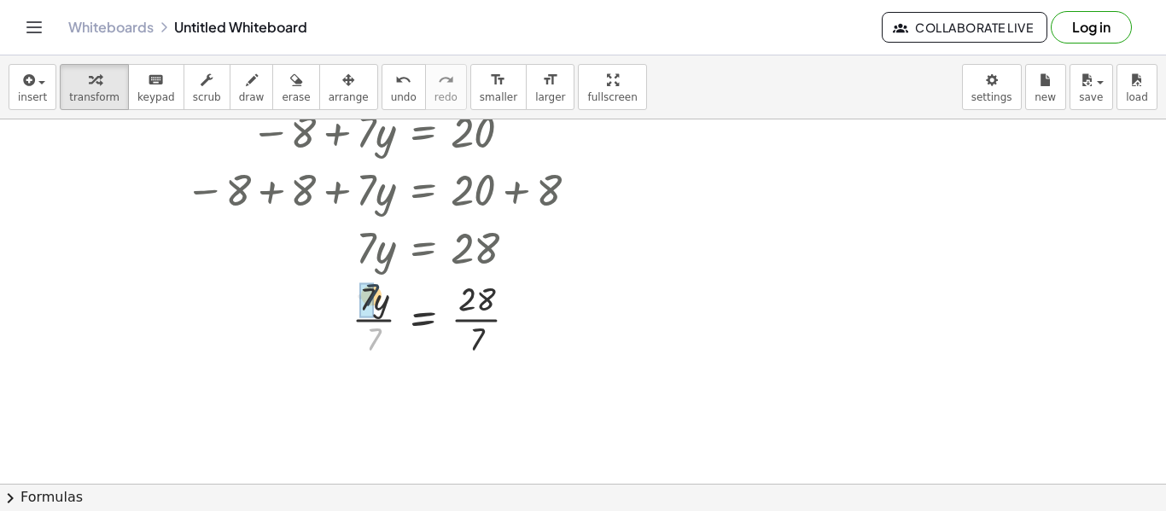
drag, startPoint x: 374, startPoint y: 339, endPoint x: 371, endPoint y: 294, distance: 45.3
drag, startPoint x: 481, startPoint y: 424, endPoint x: 475, endPoint y: 405, distance: 20.5
